Goal: Information Seeking & Learning: Learn about a topic

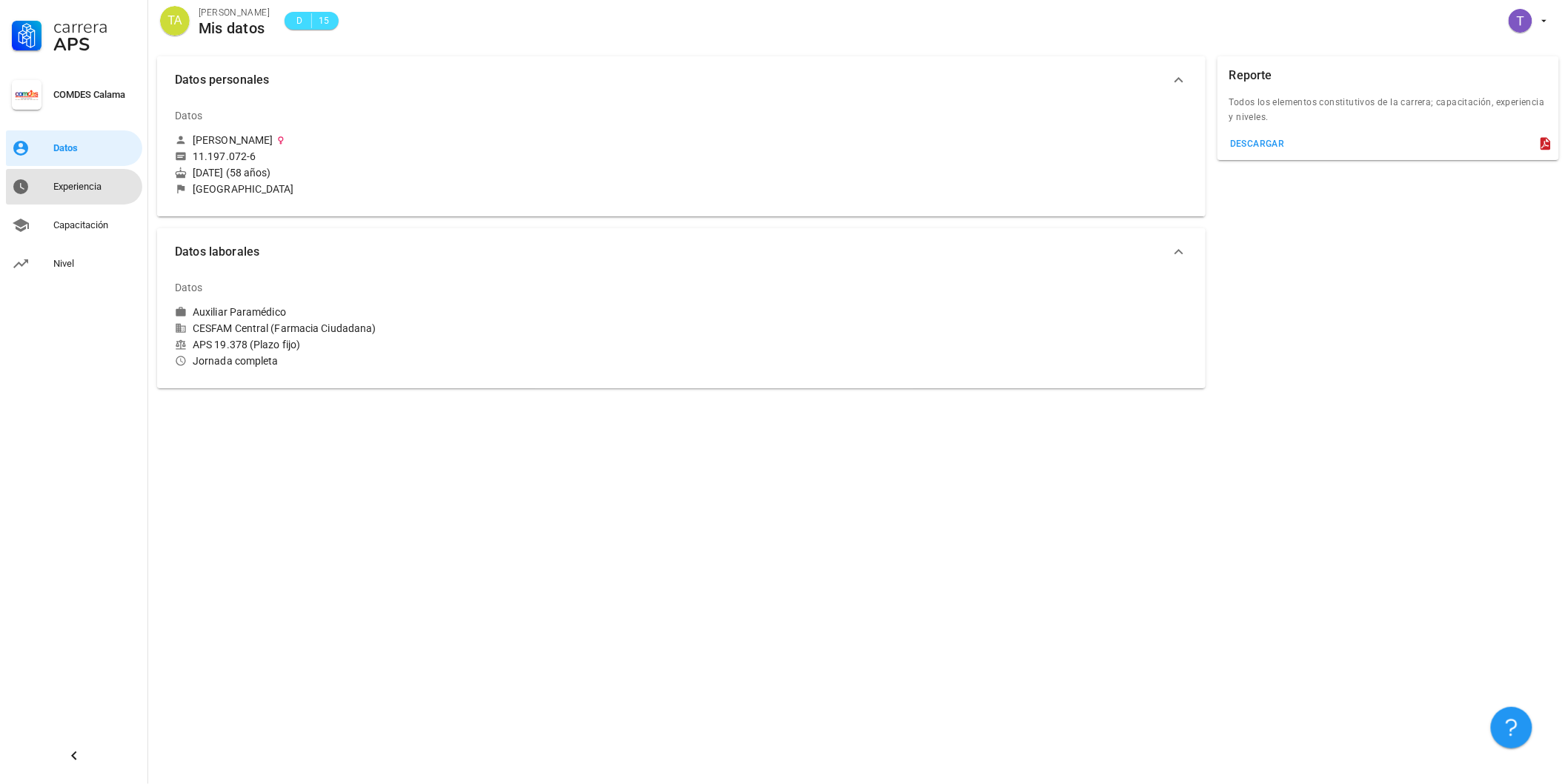
click at [77, 187] on div "Experiencia" at bounding box center [94, 187] width 83 height 11
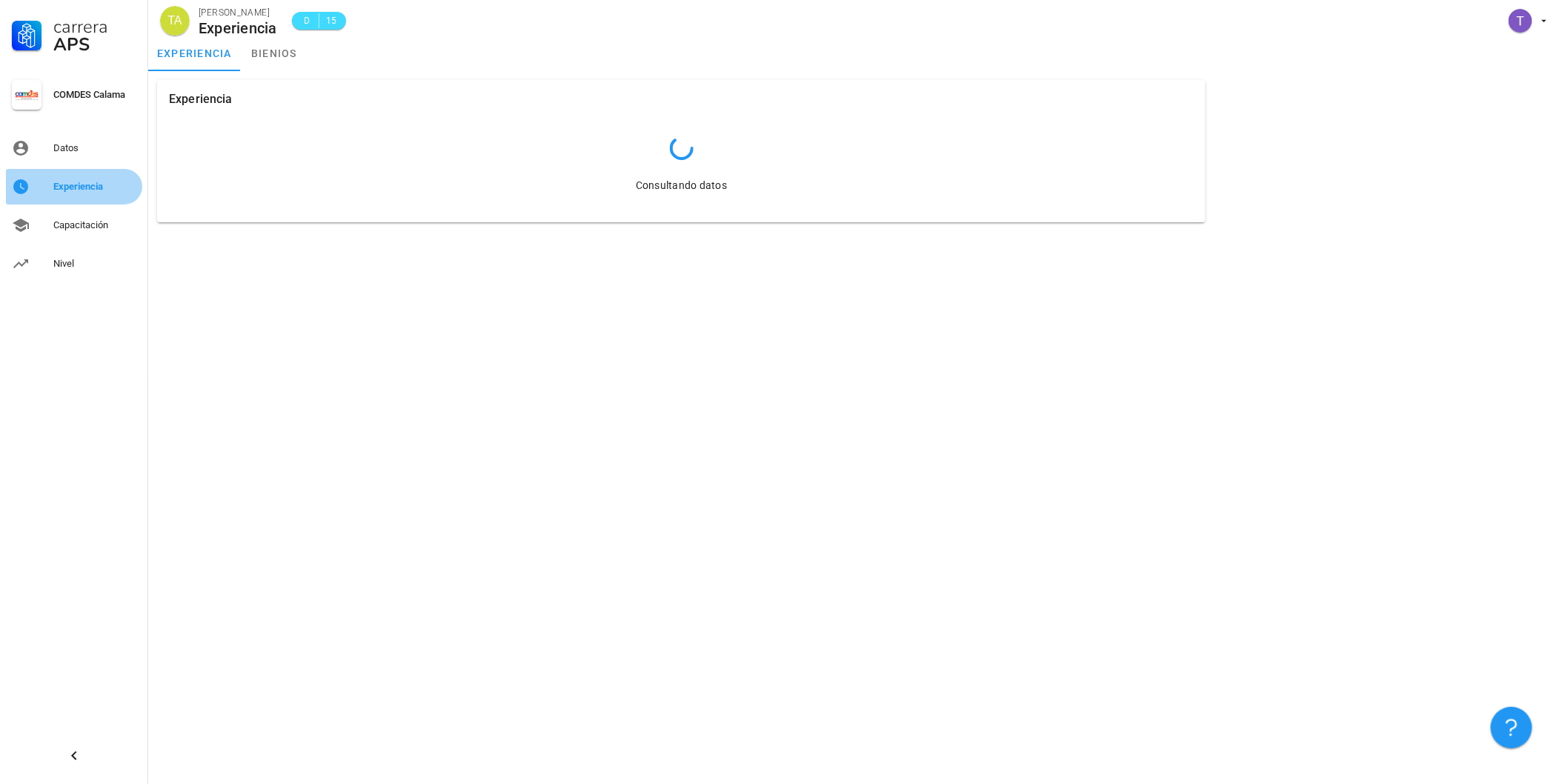
click at [77, 187] on div "Experiencia" at bounding box center [94, 187] width 83 height 11
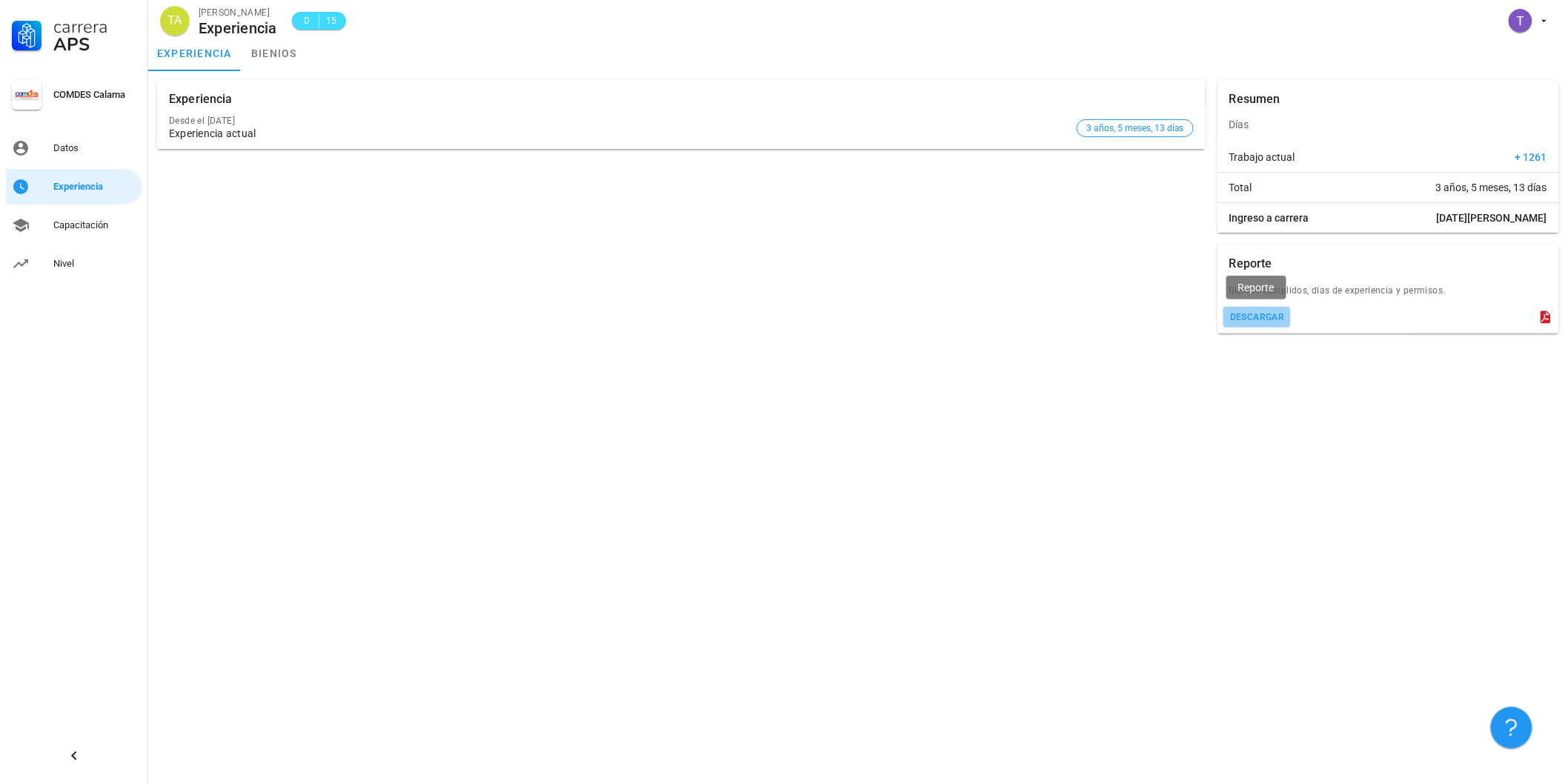
click at [1250, 323] on button "descargar" at bounding box center [1256, 317] width 67 height 21
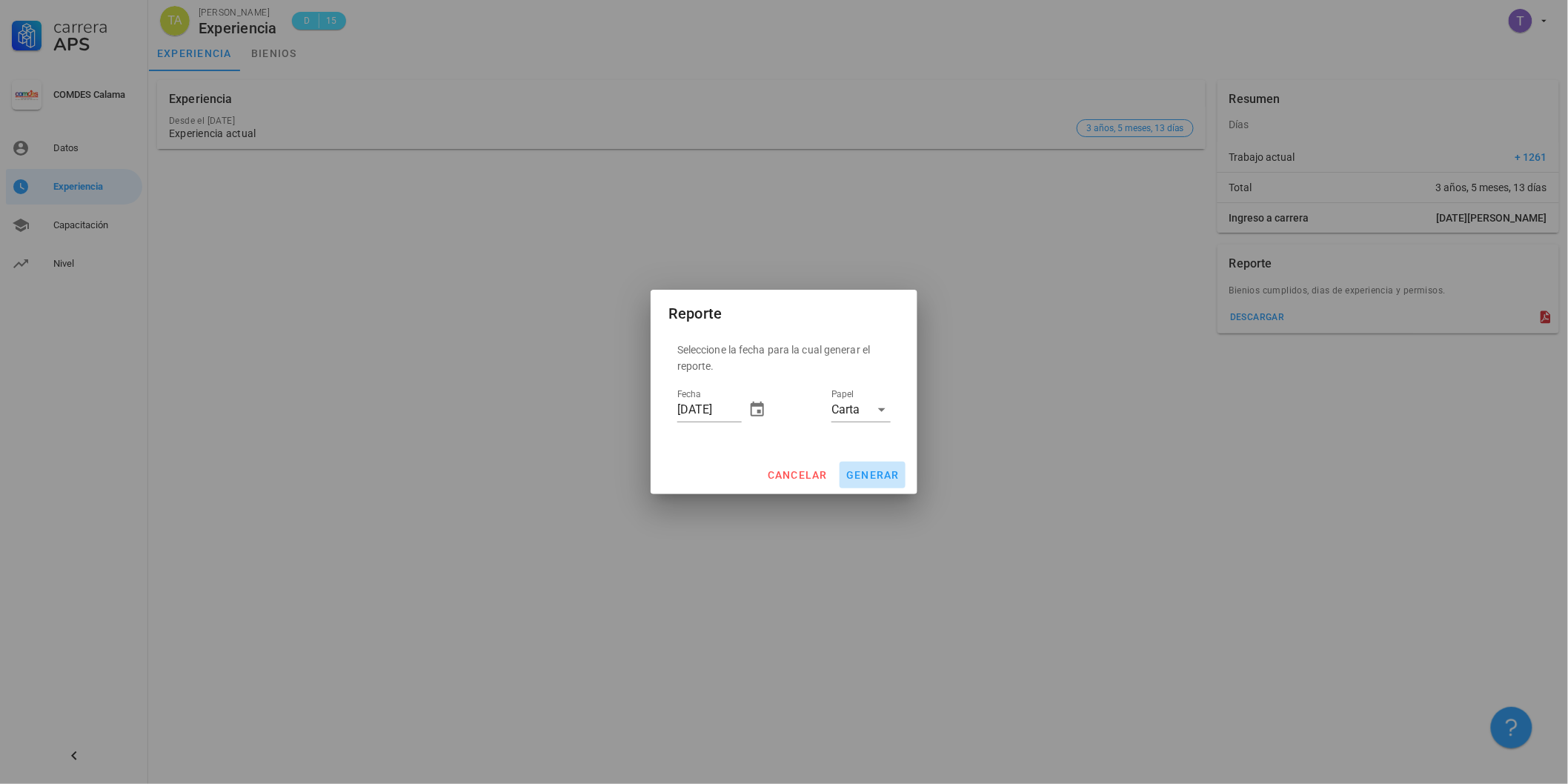
click at [877, 476] on span "generar" at bounding box center [872, 475] width 54 height 11
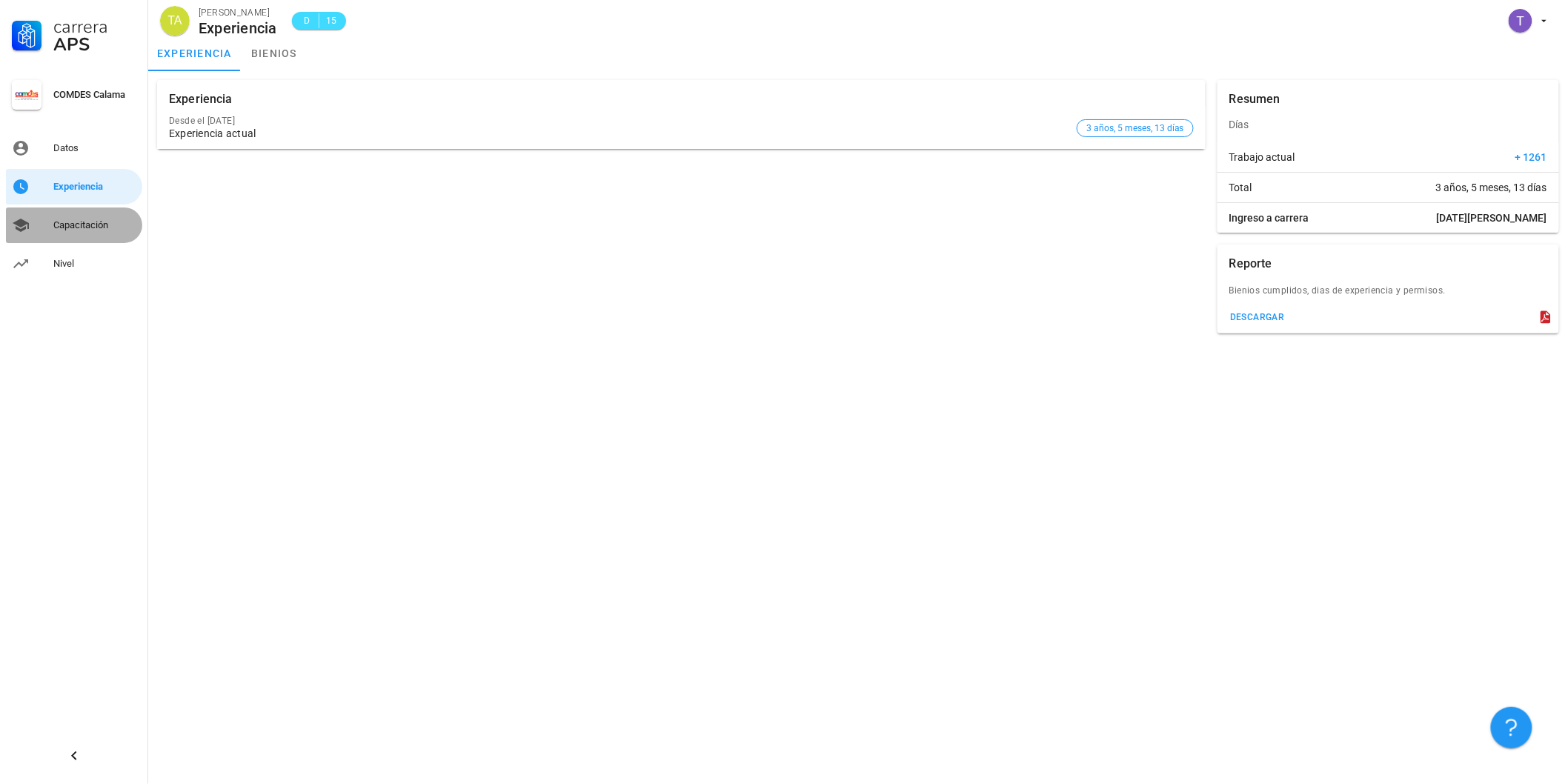
click at [82, 225] on div "Capacitación" at bounding box center [94, 225] width 83 height 11
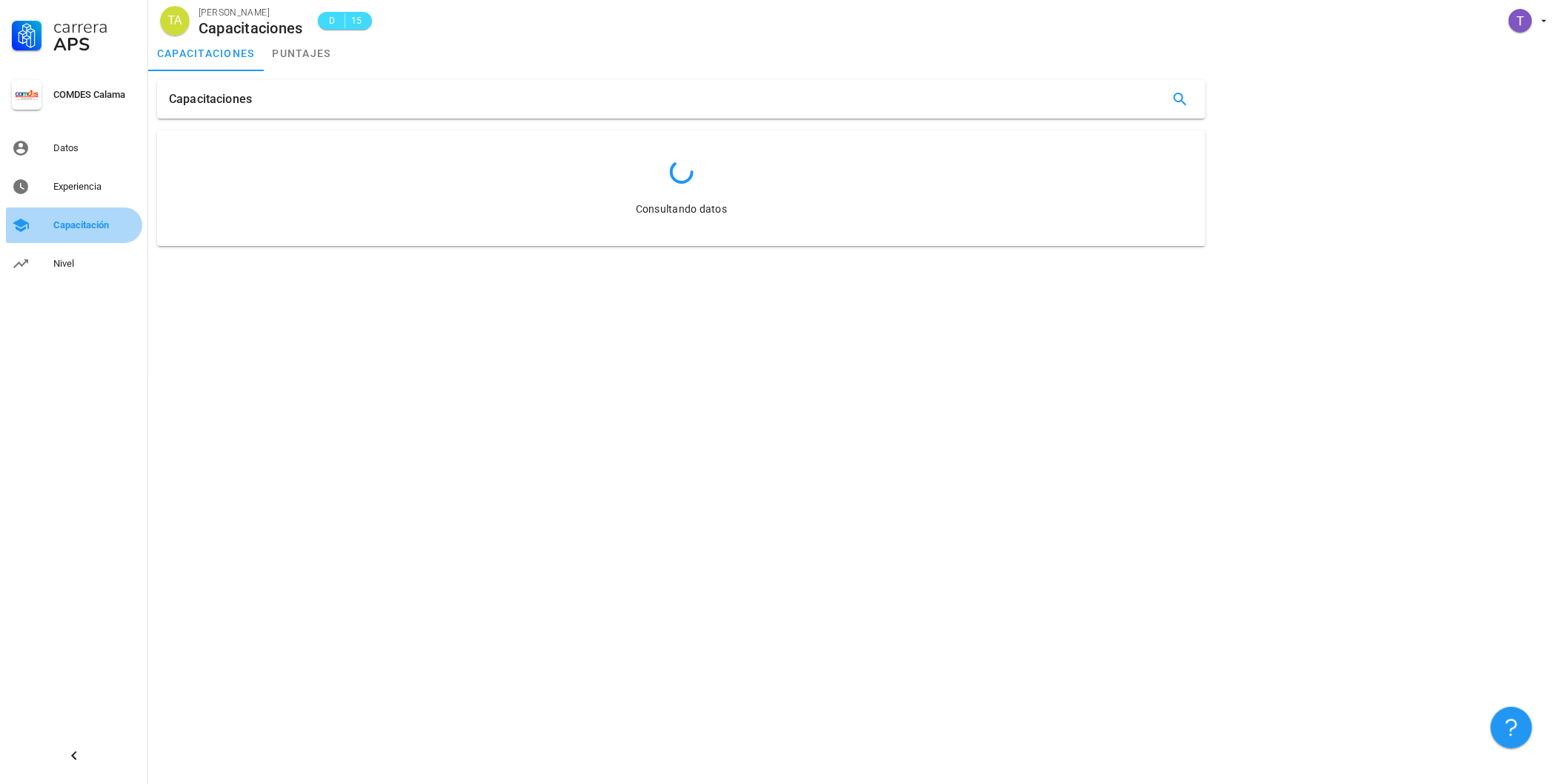
click at [82, 225] on div "Capacitación" at bounding box center [94, 225] width 83 height 11
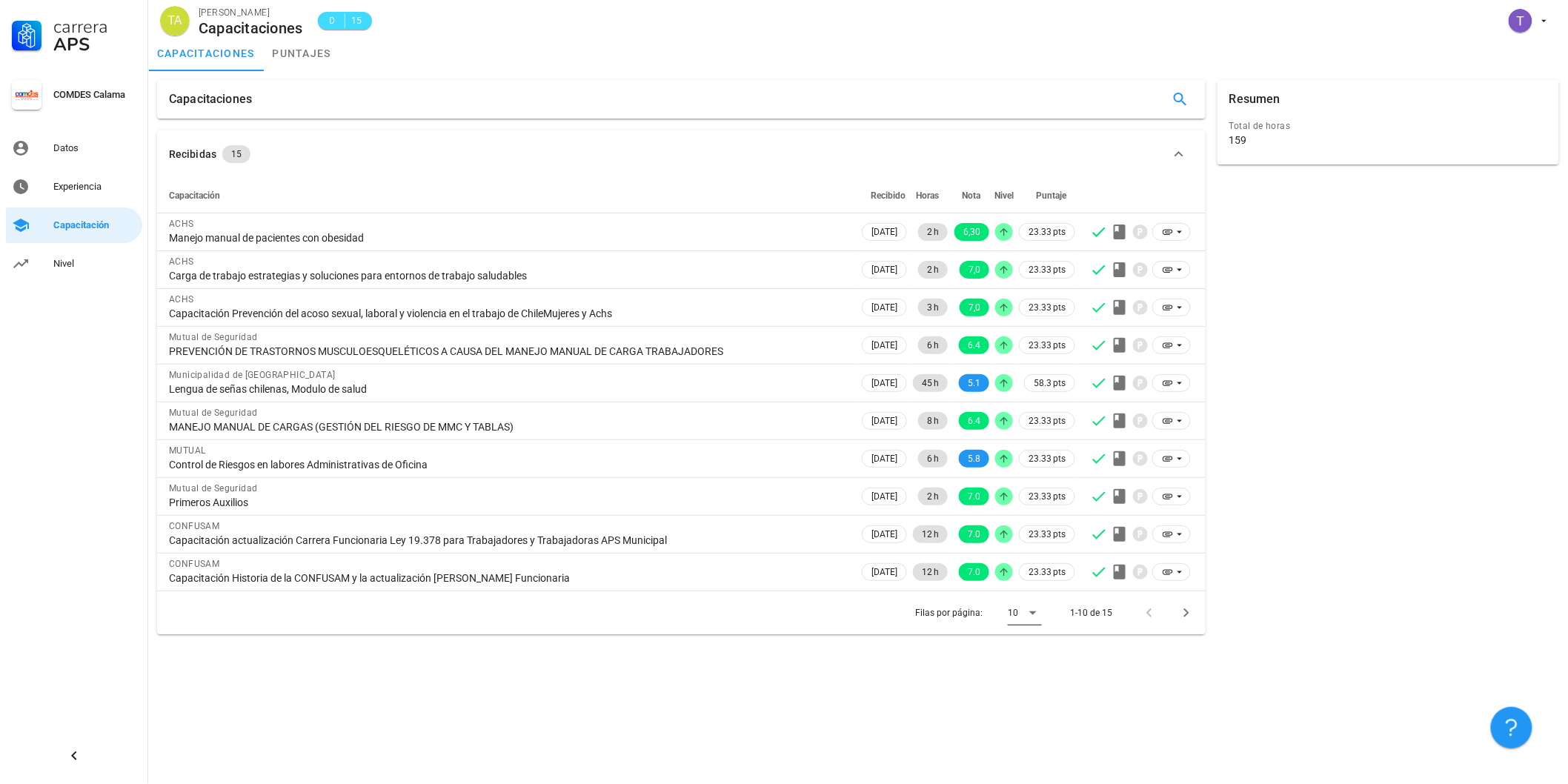
click at [1030, 611] on icon at bounding box center [1032, 613] width 18 height 18
click at [1025, 696] on div "15" at bounding box center [1037, 696] width 32 height 14
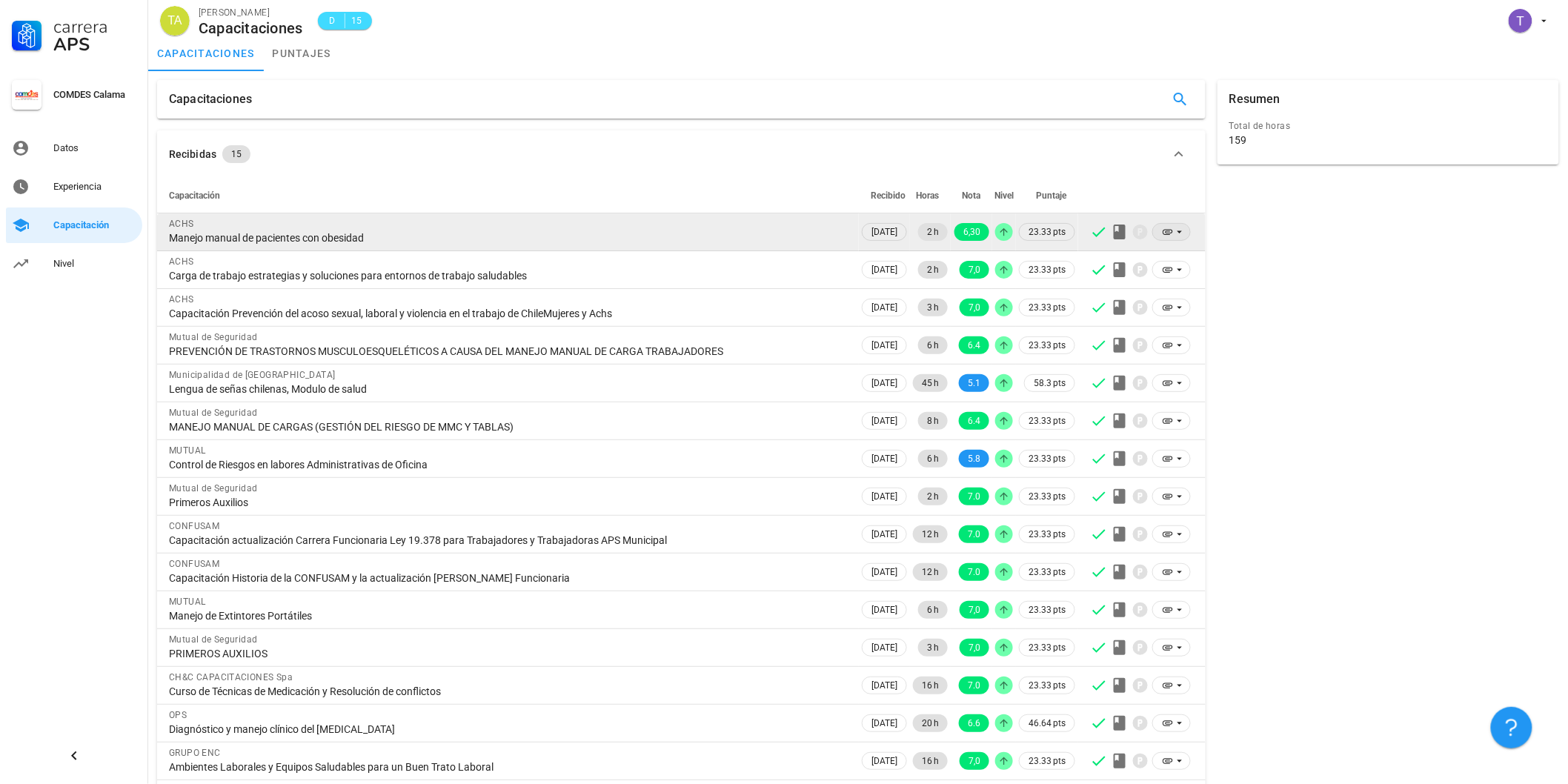
click at [1168, 233] on icon at bounding box center [1168, 232] width 11 height 11
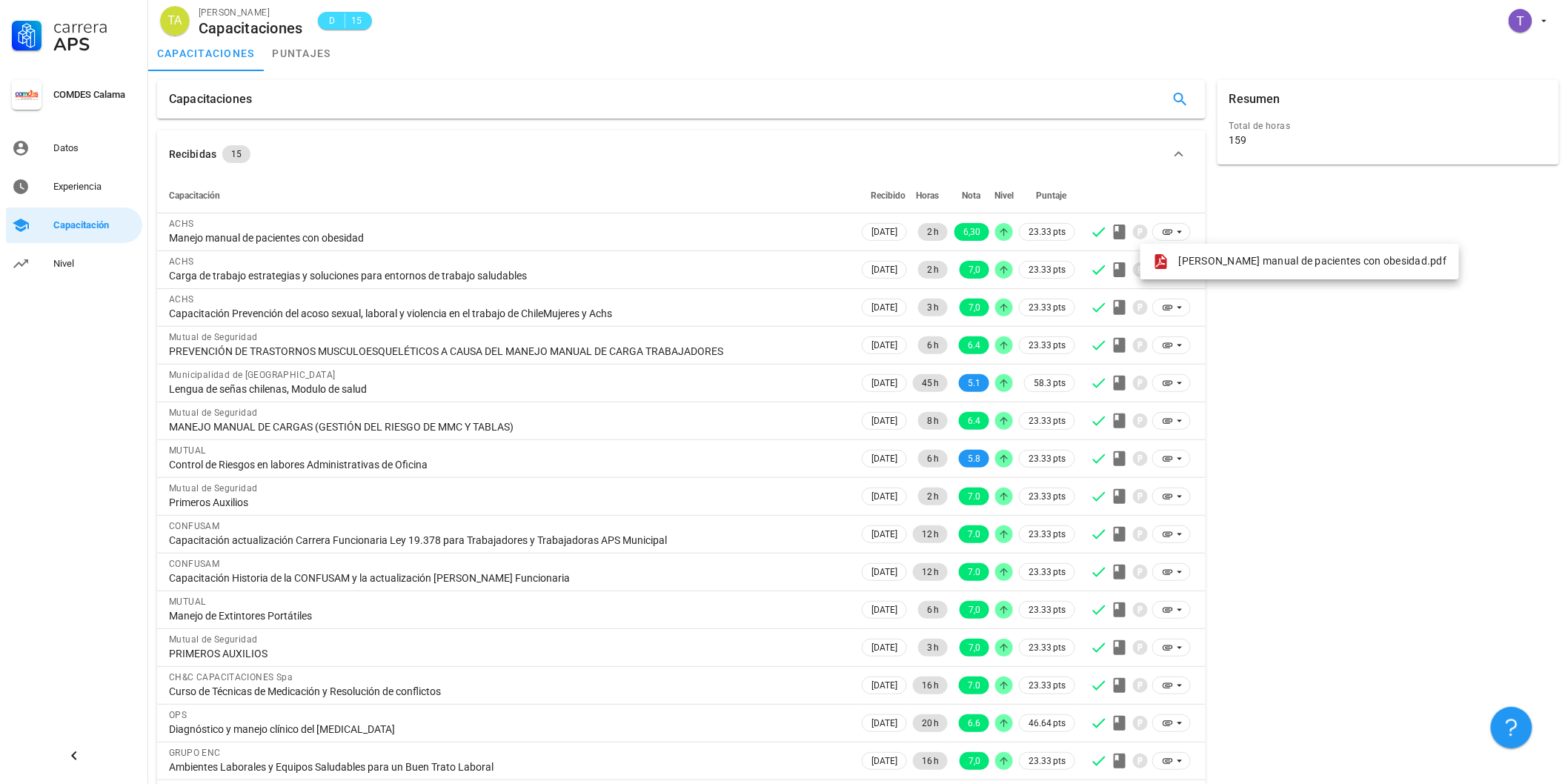
click at [1290, 320] on div "Resumen Total de horas 159" at bounding box center [1388, 452] width 354 height 756
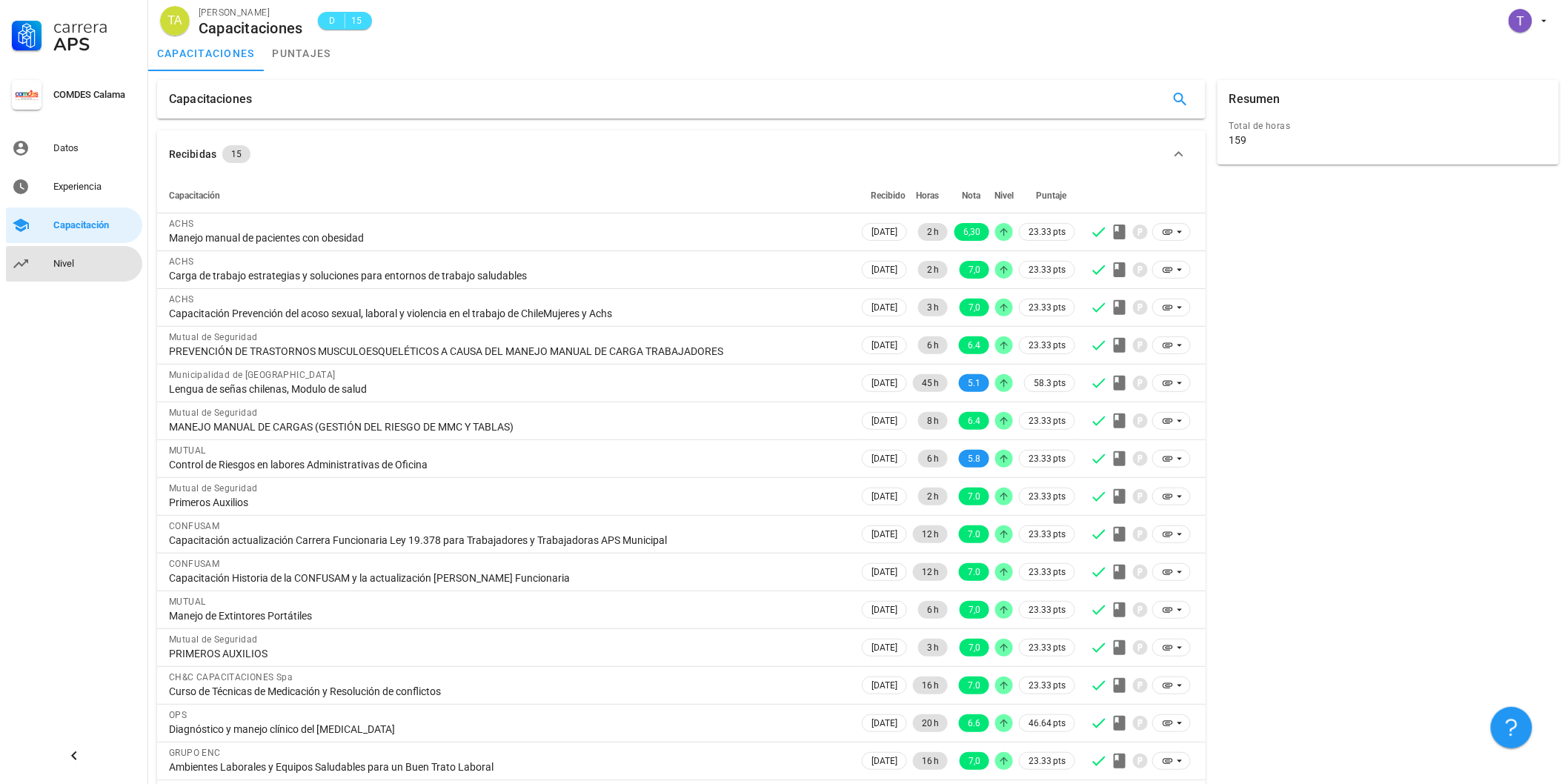
click at [63, 261] on div "Nivel" at bounding box center [94, 264] width 83 height 11
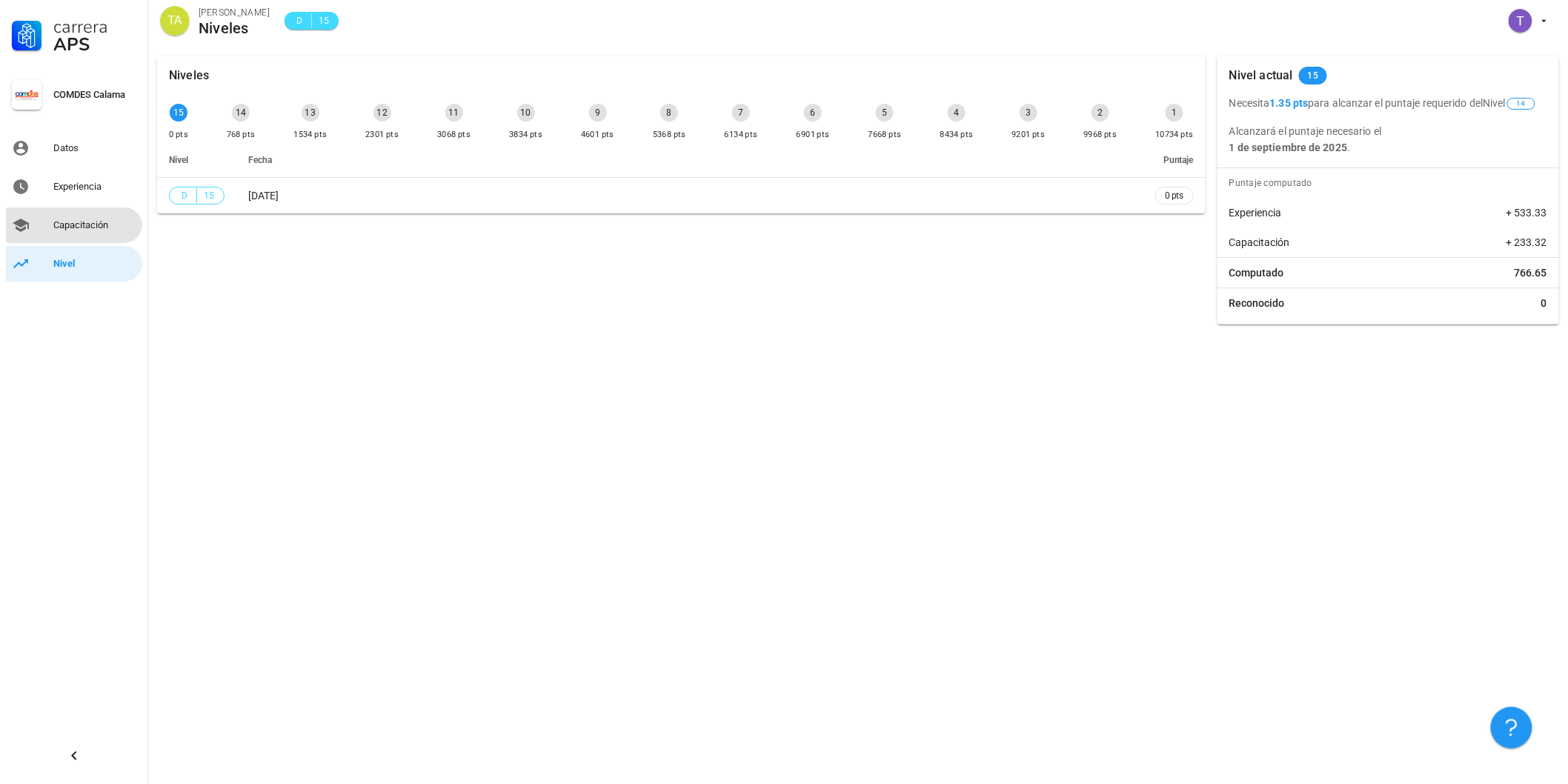
click at [90, 227] on div "Capacitación" at bounding box center [94, 225] width 83 height 11
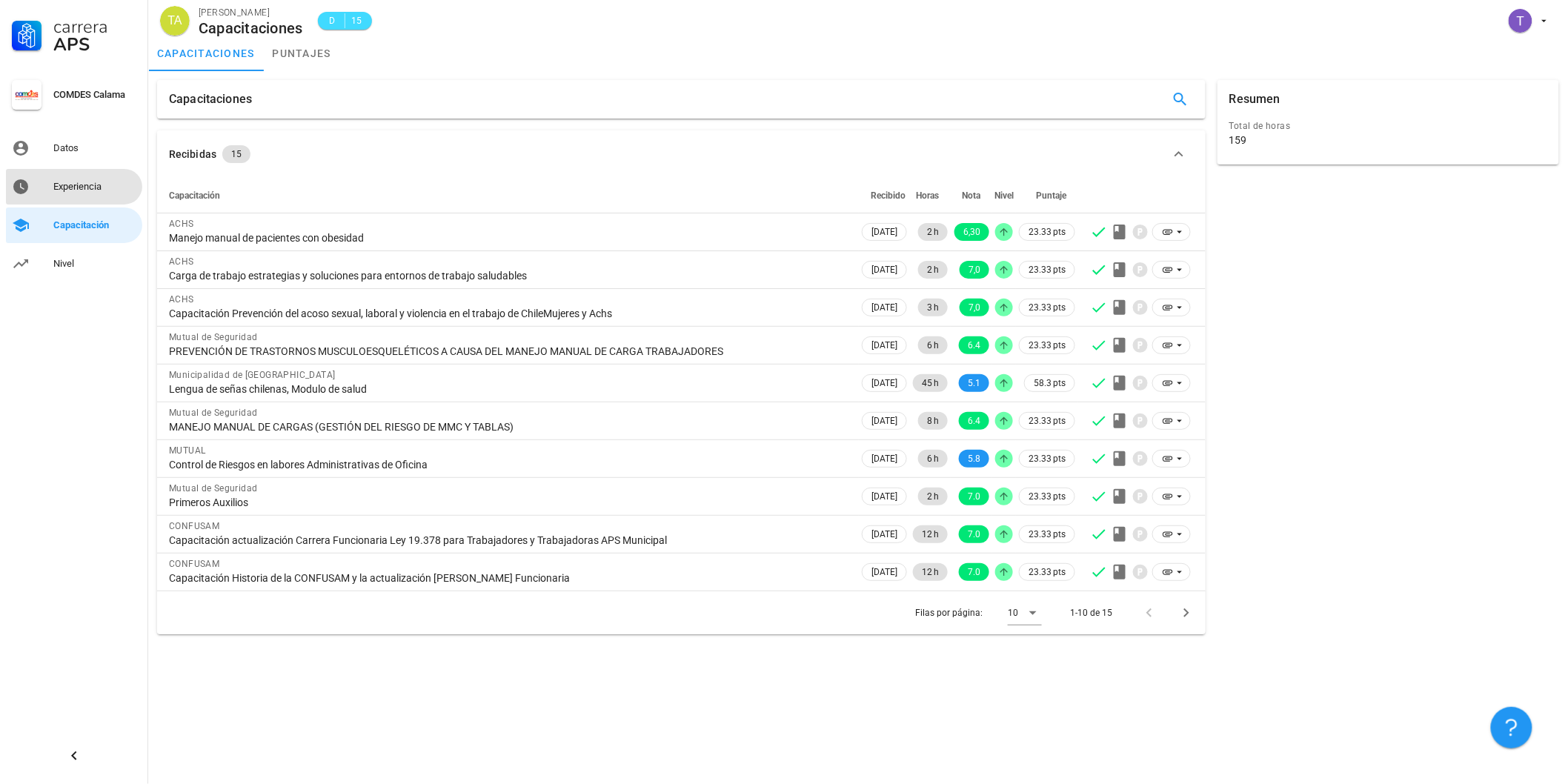
click at [55, 190] on div "Experiencia" at bounding box center [94, 187] width 83 height 11
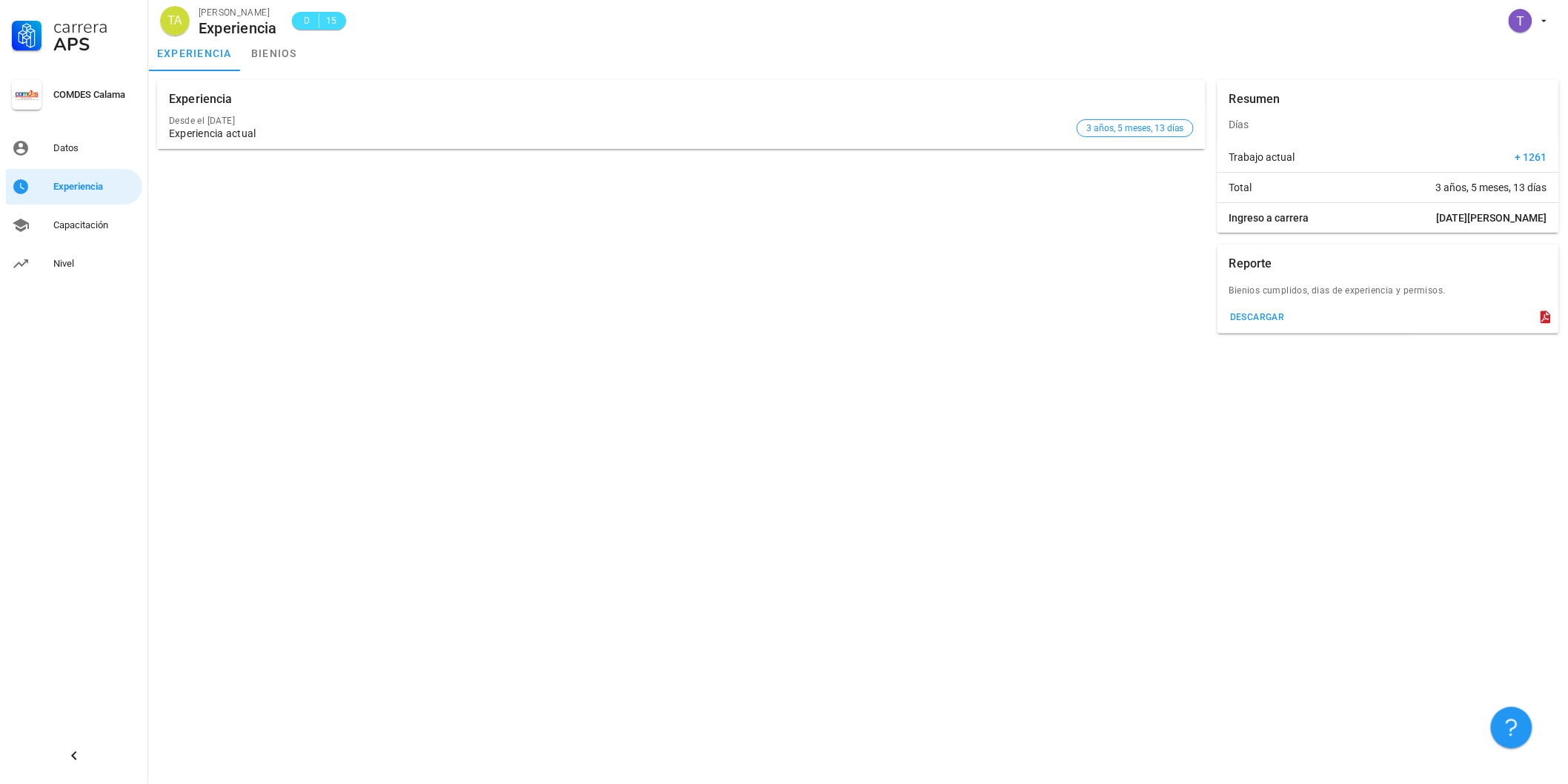
click at [1547, 317] on icon at bounding box center [1545, 317] width 9 height 12
click at [1547, 319] on icon at bounding box center [1545, 317] width 9 height 12
click at [1544, 314] on icon at bounding box center [1545, 317] width 15 height 15
click at [1542, 315] on icon at bounding box center [1545, 317] width 9 height 12
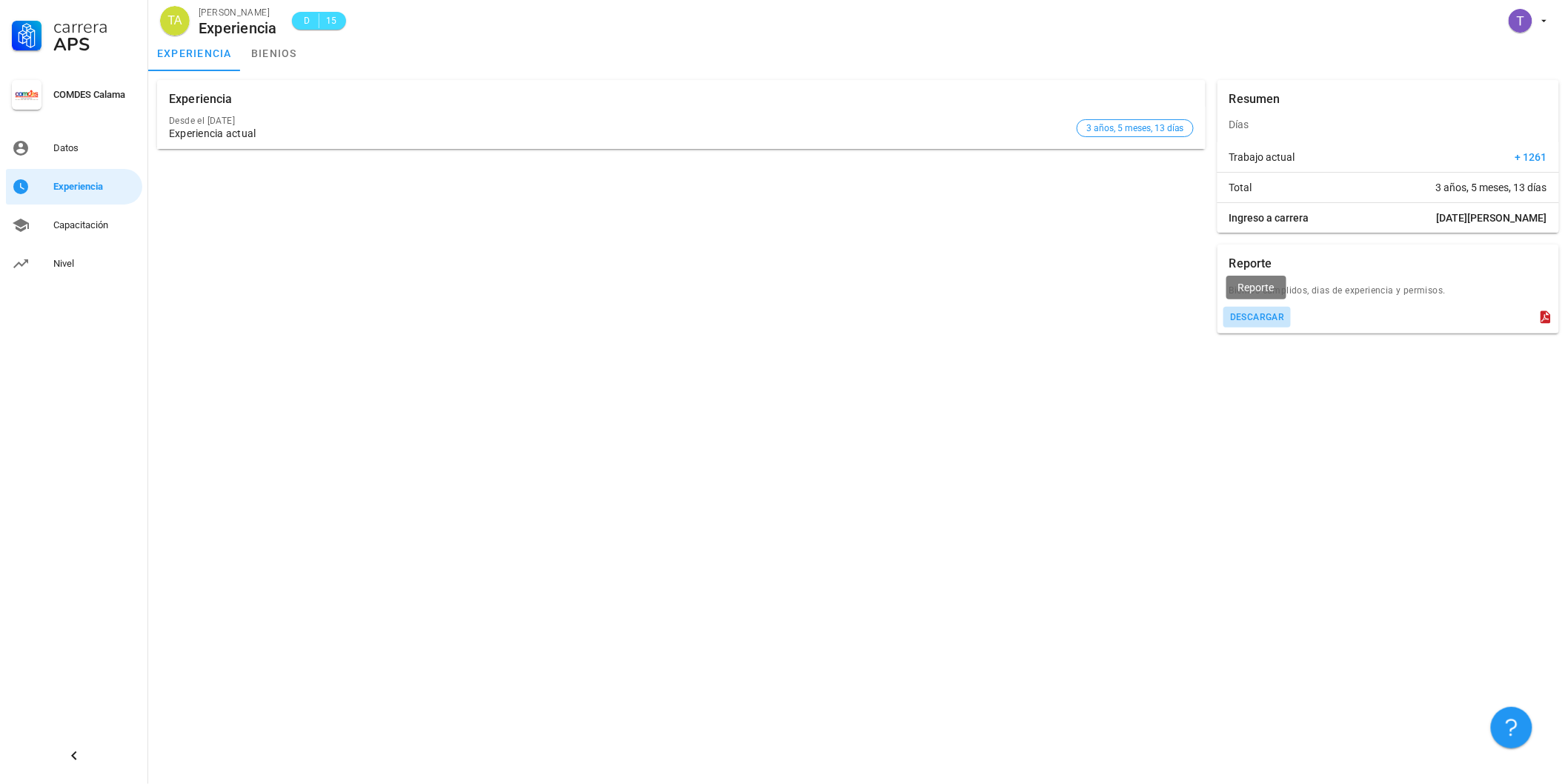
click at [1250, 308] on button "descargar" at bounding box center [1256, 317] width 67 height 21
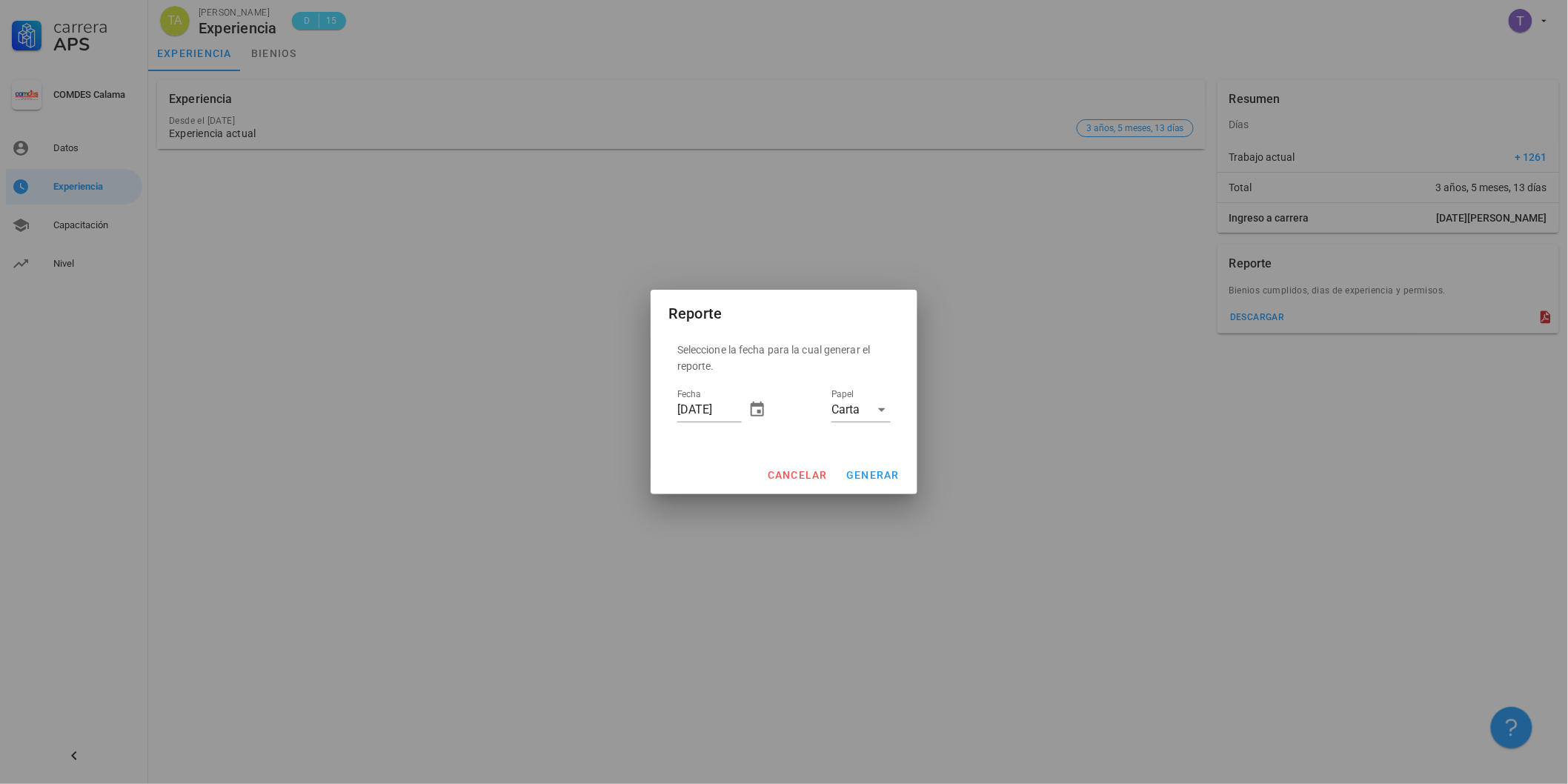
click at [1247, 320] on div at bounding box center [784, 392] width 1568 height 784
click at [865, 473] on span "generar" at bounding box center [872, 475] width 54 height 11
